Goal: Task Accomplishment & Management: Manage account settings

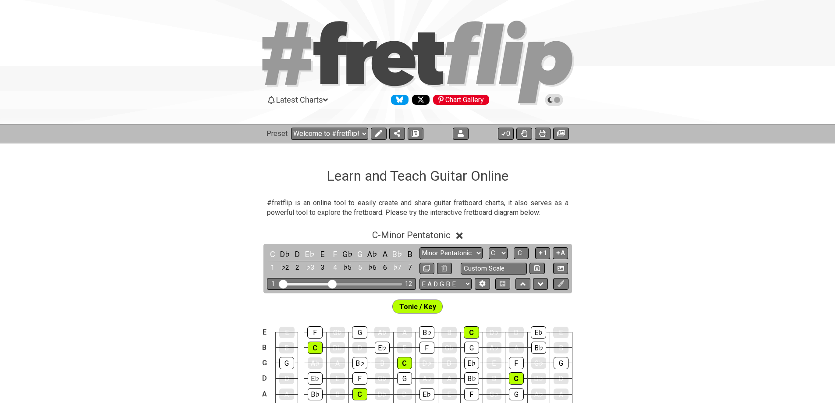
select select "C"
click at [458, 132] on icon at bounding box center [461, 133] width 6 height 7
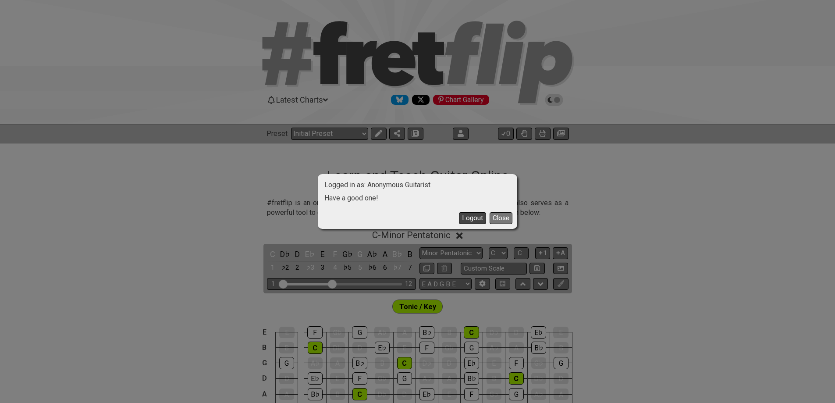
click at [475, 216] on button "Logout" at bounding box center [472, 218] width 27 height 12
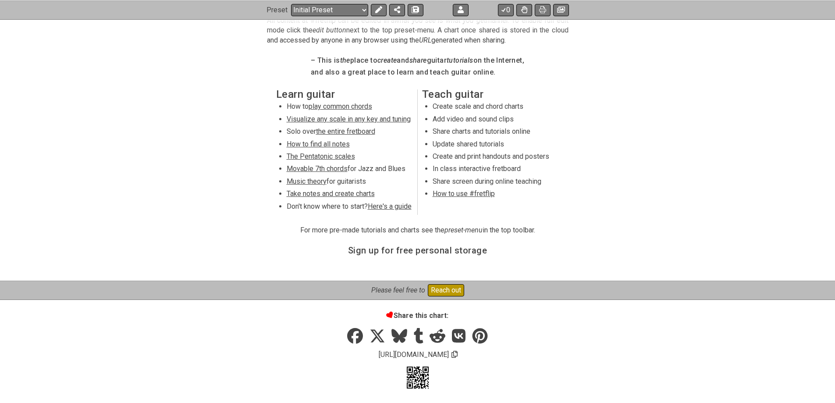
scroll to position [430, 0]
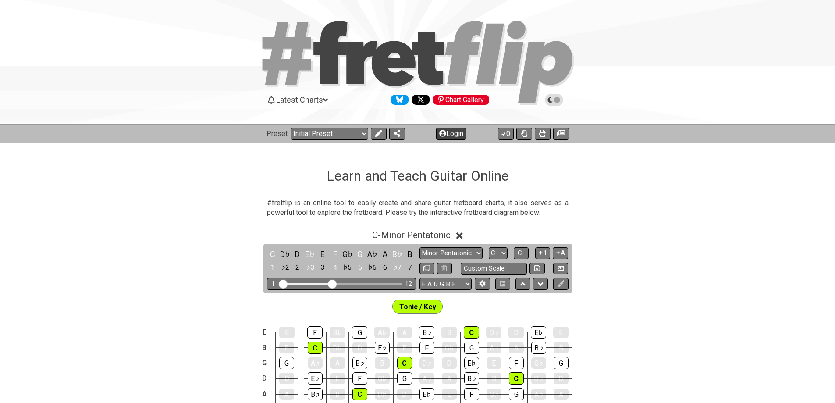
click at [449, 135] on button "Login" at bounding box center [451, 134] width 30 height 12
